Goal: Task Accomplishment & Management: Use online tool/utility

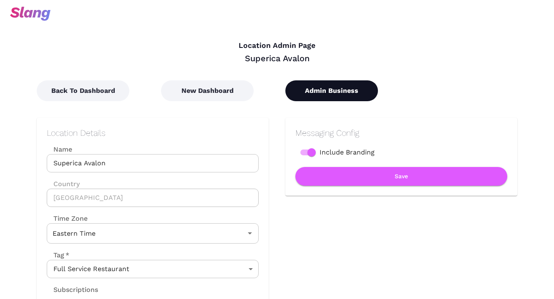
click at [308, 91] on button "Admin Business" at bounding box center [331, 90] width 93 height 21
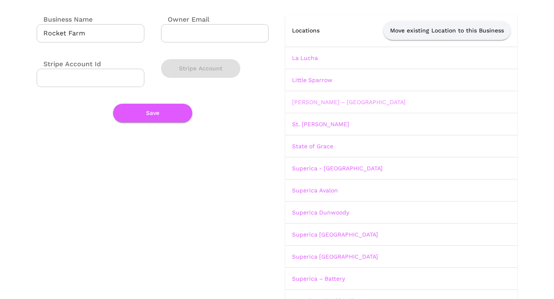
scroll to position [96, 0]
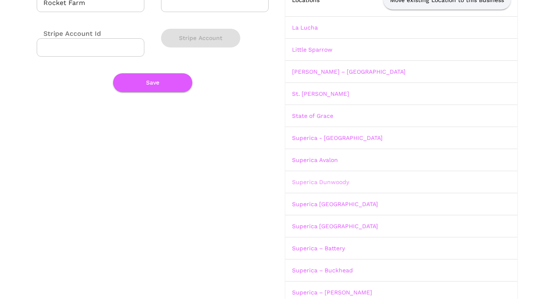
click at [311, 180] on link "Superica Dunwoody" at bounding box center [320, 182] width 57 height 7
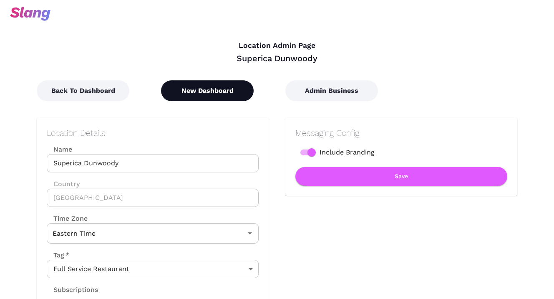
click at [227, 89] on button "New Dashboard" at bounding box center [207, 90] width 93 height 21
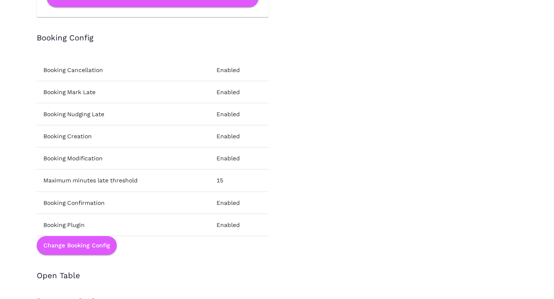
scroll to position [1169, 0]
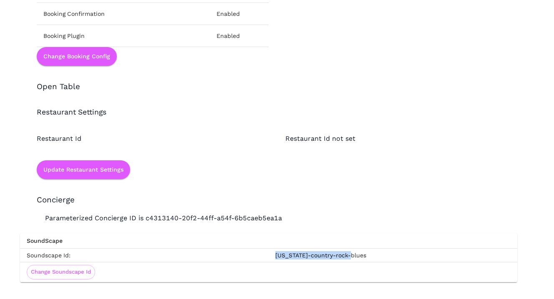
drag, startPoint x: 349, startPoint y: 254, endPoint x: 275, endPoint y: 255, distance: 73.8
click at [275, 255] on td "[US_STATE]-country-rock-blues" at bounding box center [392, 255] width 248 height 14
copy td "[US_STATE]-country-rock-blues"
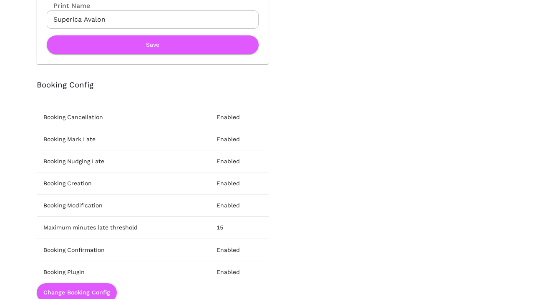
scroll to position [1169, 0]
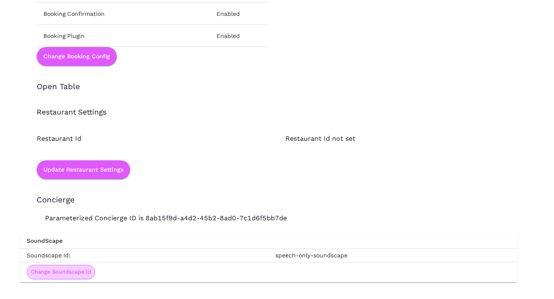
click at [77, 271] on button "Change Soundscape Id" at bounding box center [61, 272] width 68 height 15
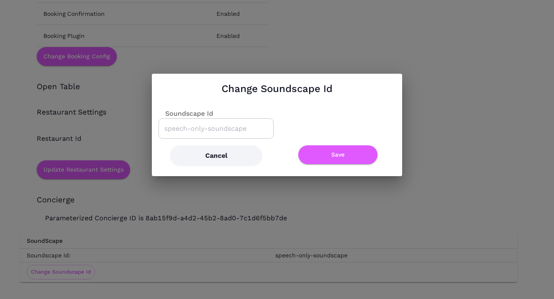
click at [247, 132] on input "Soundscape Id" at bounding box center [216, 128] width 108 height 13
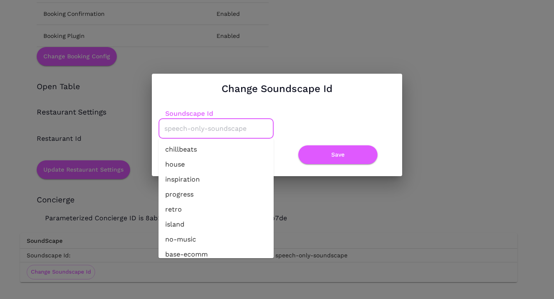
paste input "[US_STATE]-country-rock-blues"
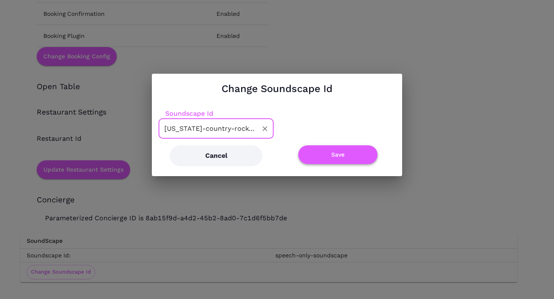
type input "[US_STATE]-country-rock-blues"
click at [325, 154] on button "Save" at bounding box center [337, 155] width 79 height 19
